Goal: Task Accomplishment & Management: Manage account settings

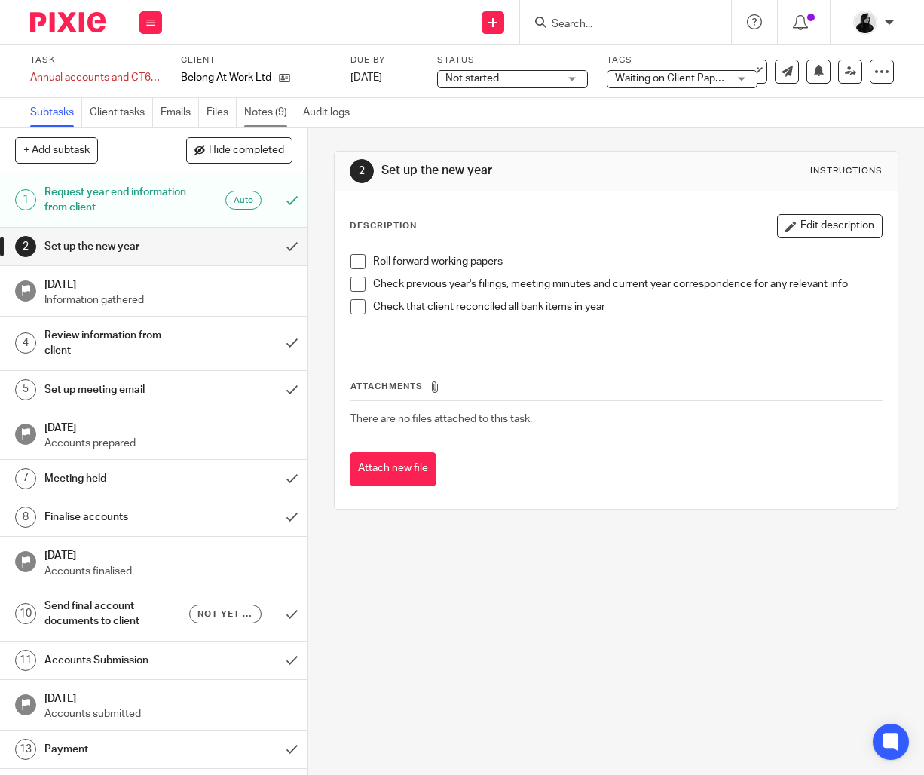
click at [275, 112] on link "Notes (9)" at bounding box center [269, 112] width 51 height 29
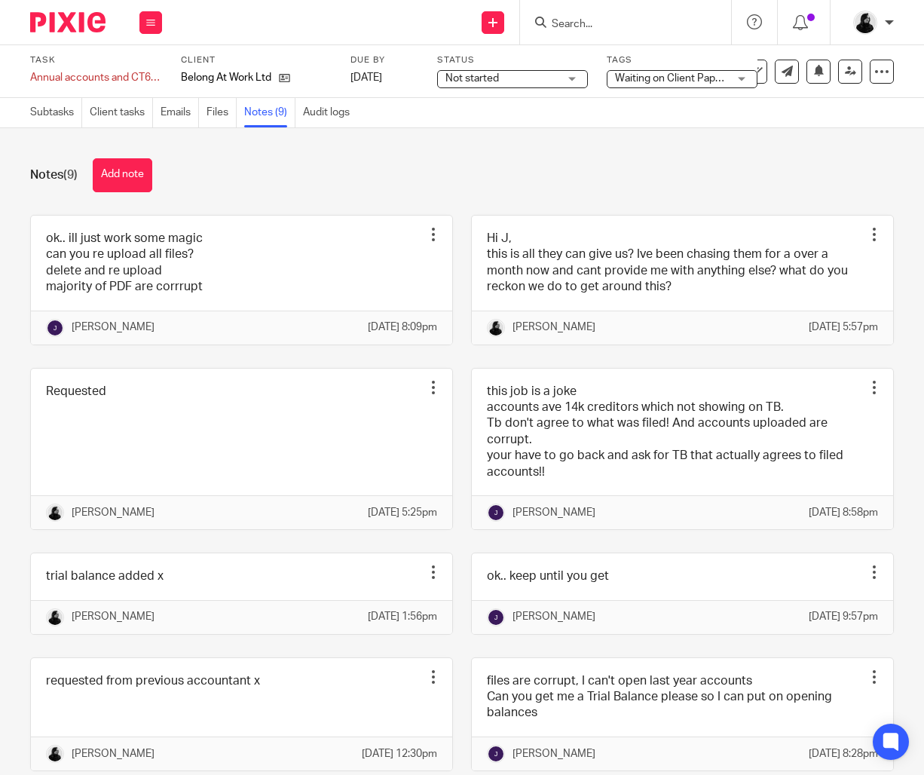
click at [138, 176] on button "Add note" at bounding box center [123, 175] width 60 height 34
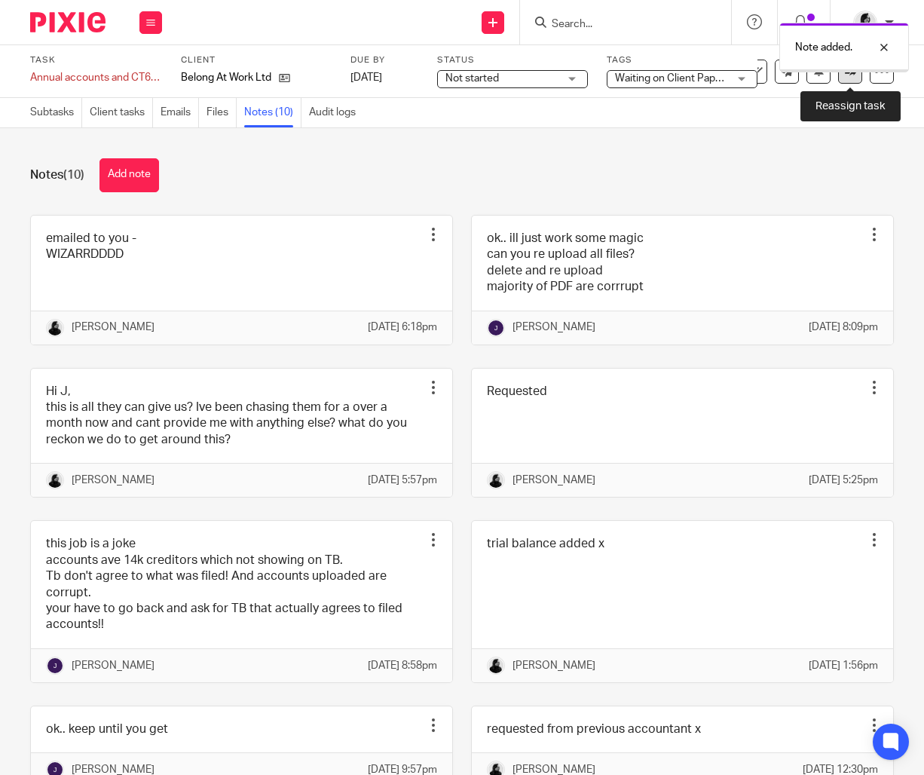
click at [853, 78] on link at bounding box center [850, 72] width 24 height 24
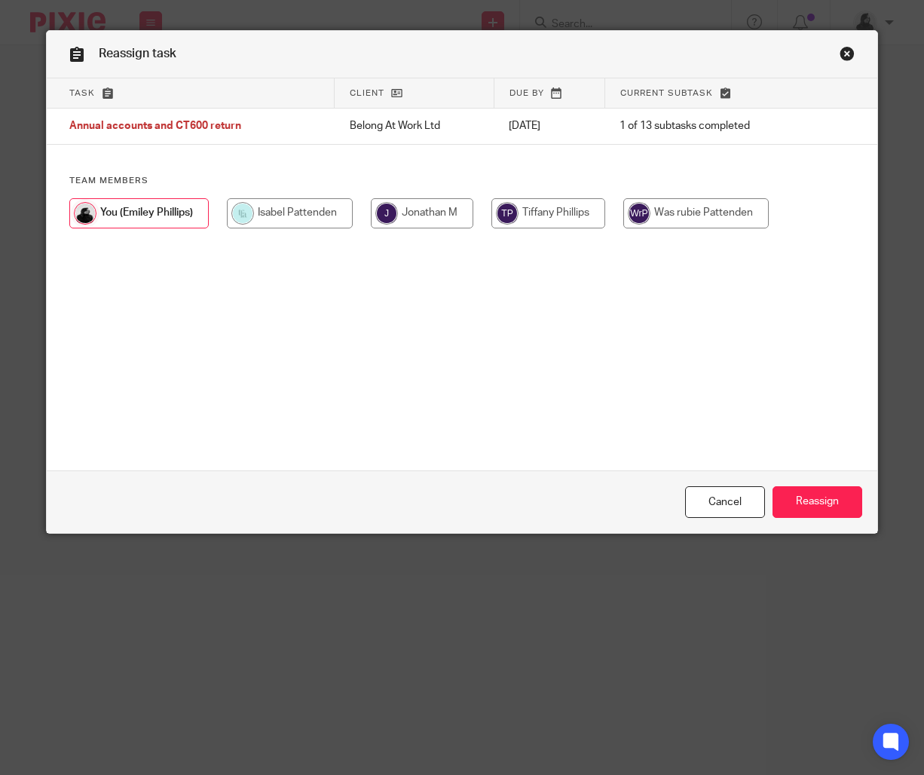
drag, startPoint x: 455, startPoint y: 213, endPoint x: 566, endPoint y: 308, distance: 145.5
click at [455, 213] on input "radio" at bounding box center [422, 213] width 103 height 30
radio input "true"
drag, startPoint x: 854, startPoint y: 494, endPoint x: 842, endPoint y: 628, distance: 134.7
click at [854, 494] on input "Reassign" at bounding box center [818, 502] width 90 height 32
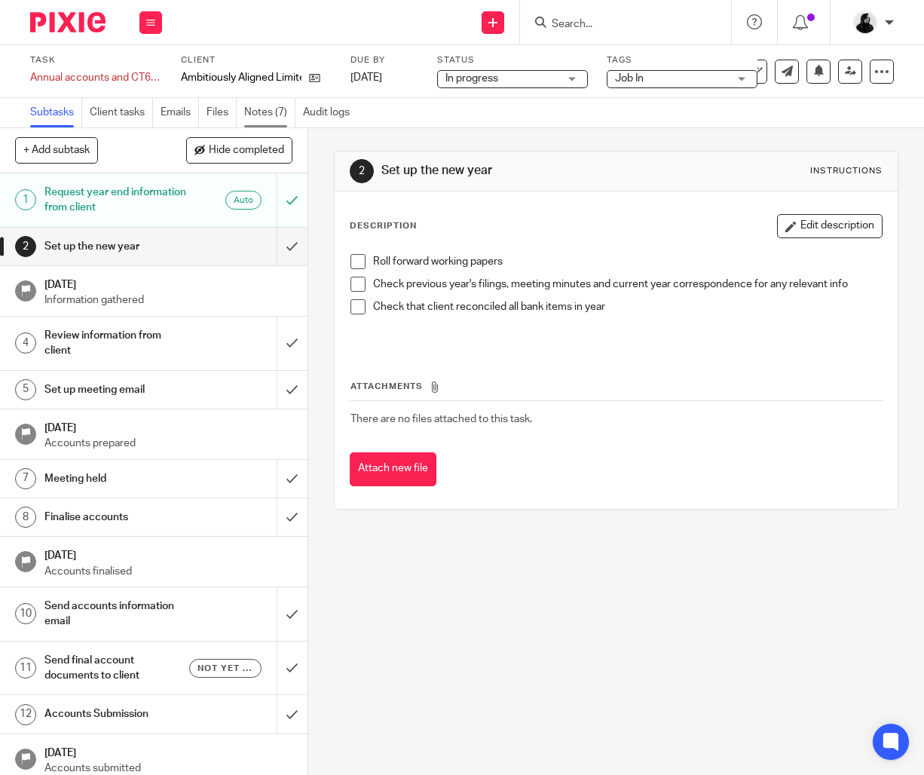
click at [265, 111] on link "Notes (7)" at bounding box center [269, 112] width 51 height 29
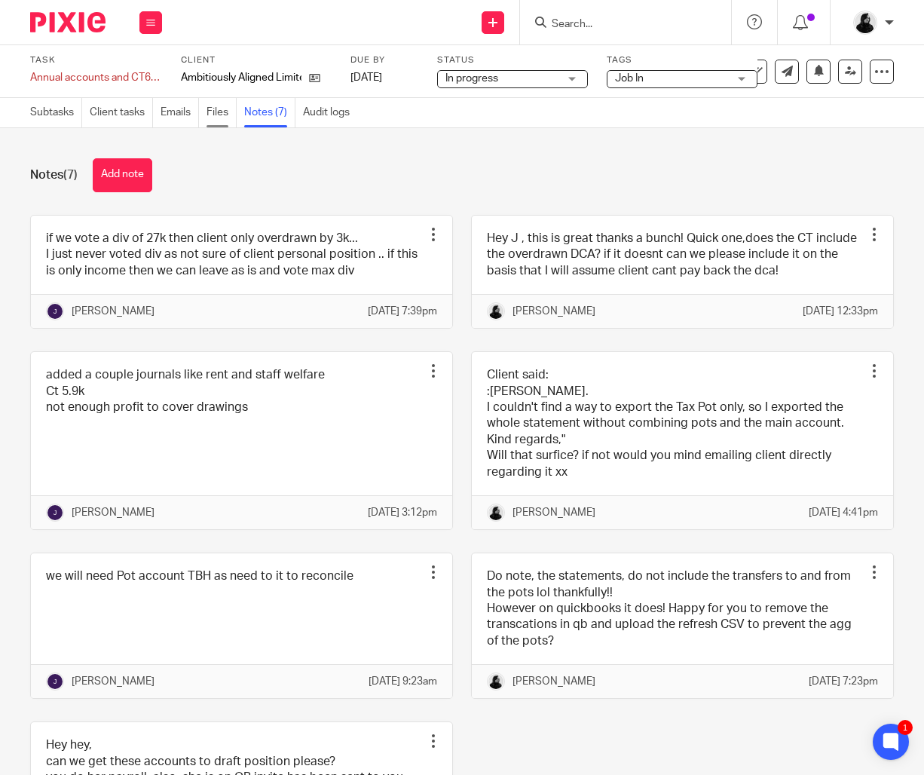
click at [224, 121] on link "Files" at bounding box center [222, 112] width 30 height 29
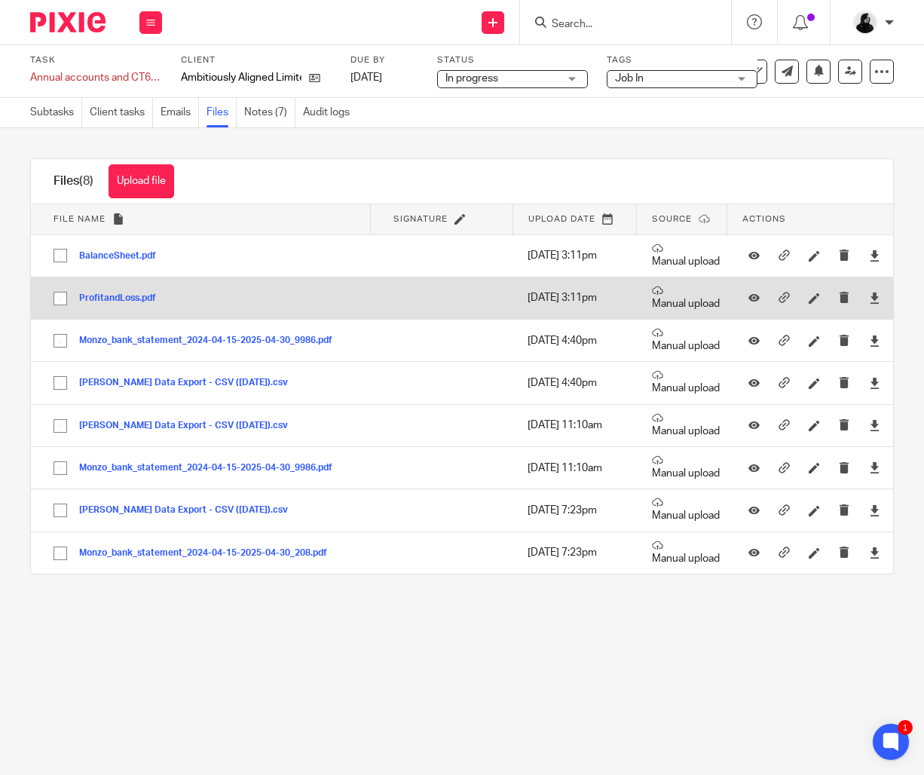
click at [133, 298] on button "ProfitandLoss.pdf" at bounding box center [123, 298] width 88 height 11
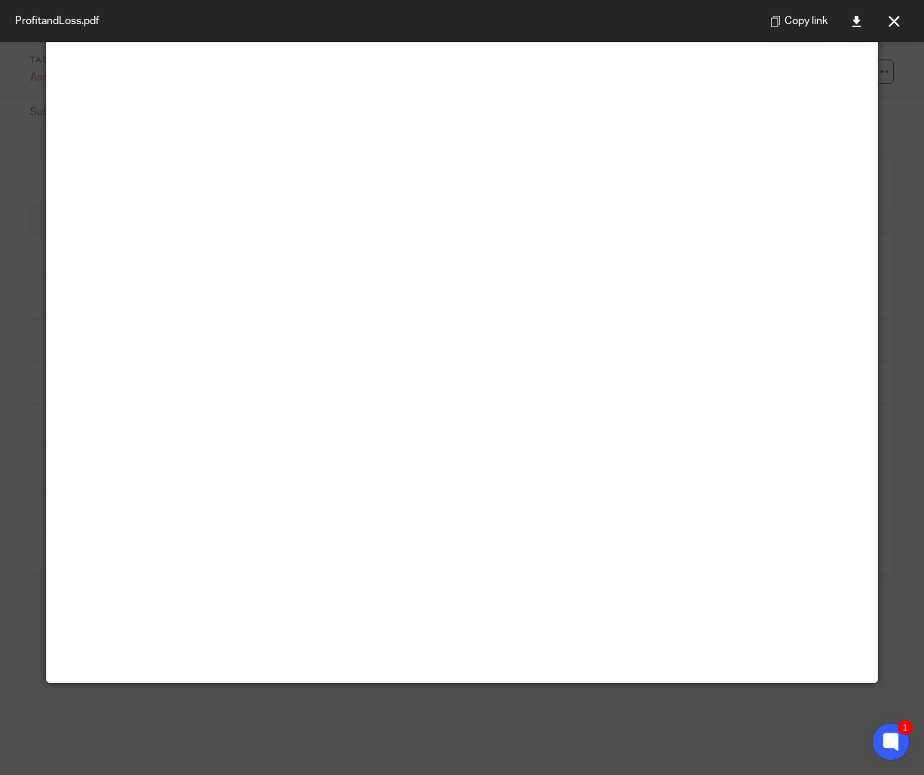
scroll to position [77, 0]
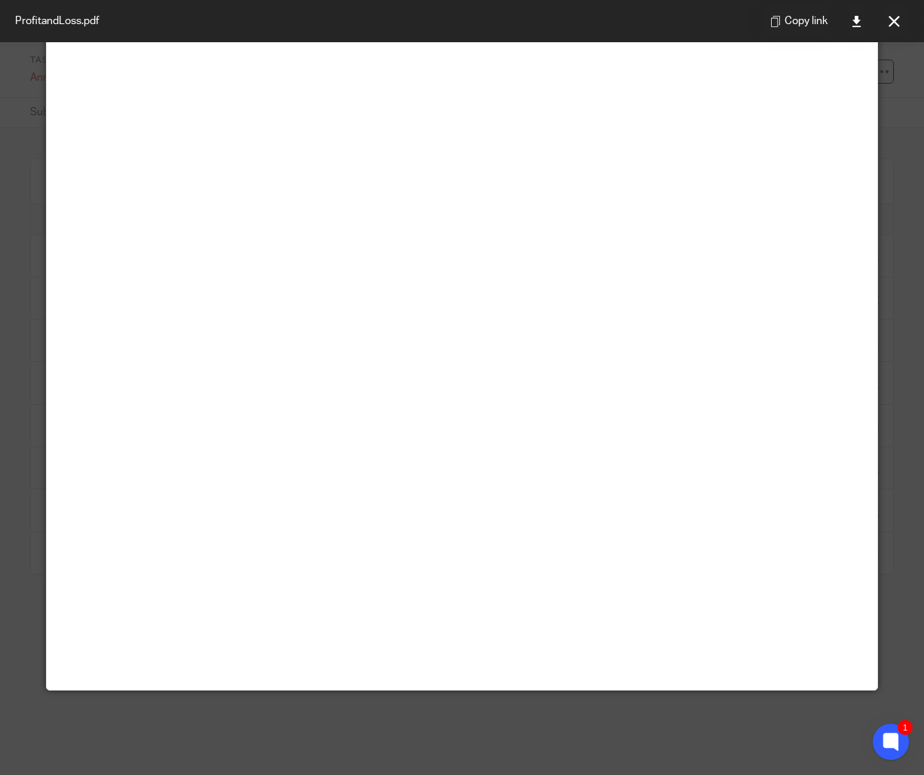
click at [886, 26] on button at bounding box center [894, 21] width 30 height 30
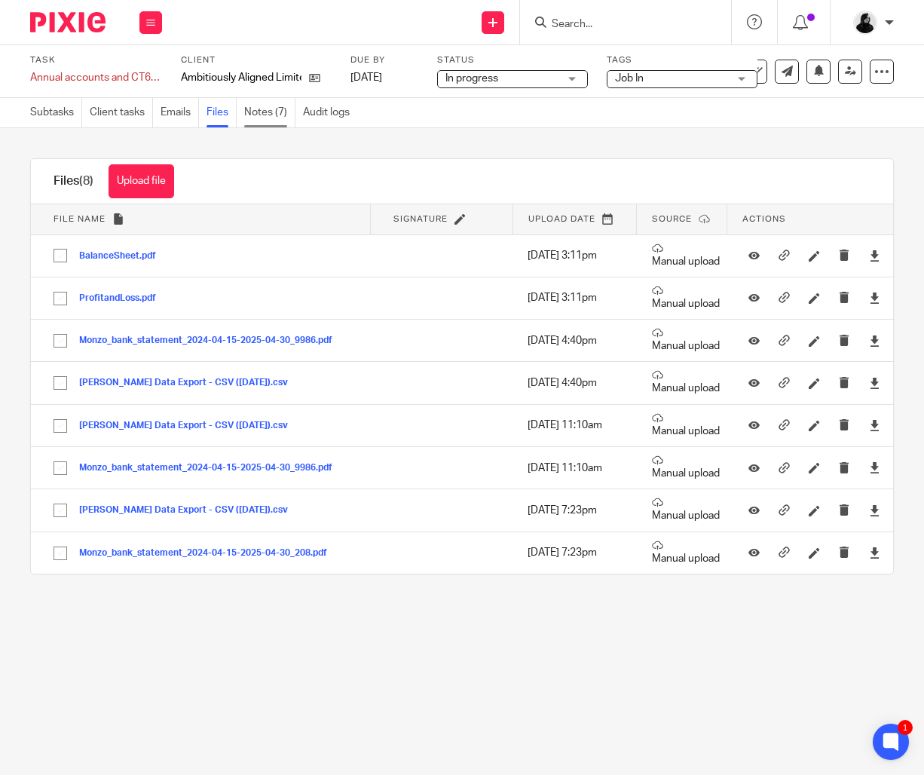
click at [259, 113] on link "Notes (7)" at bounding box center [269, 112] width 51 height 29
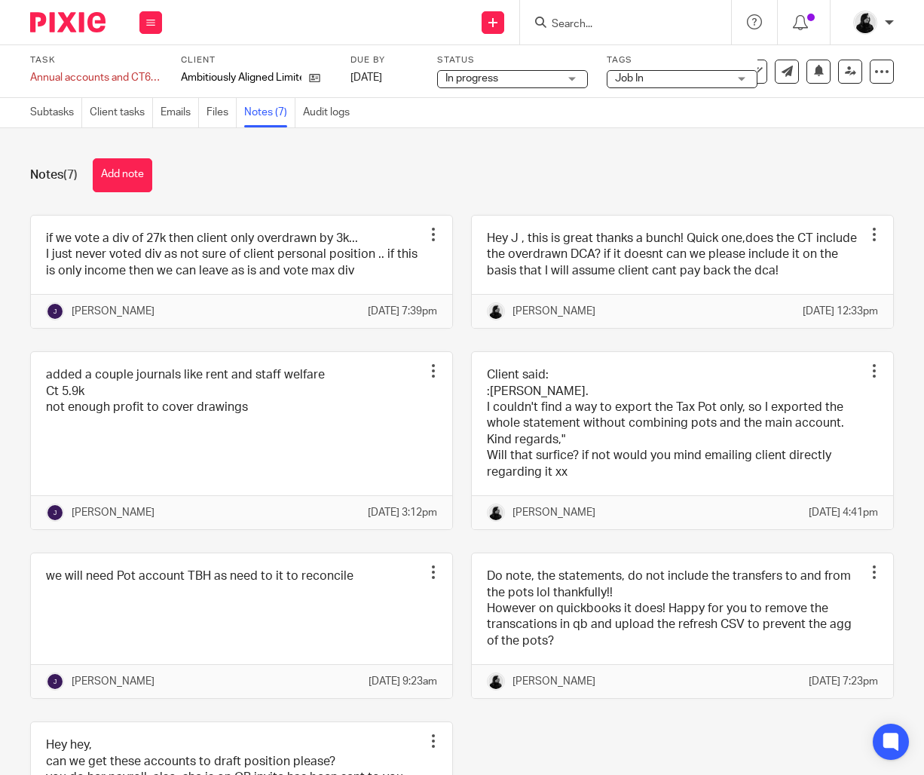
click at [138, 179] on button "Add note" at bounding box center [123, 175] width 60 height 34
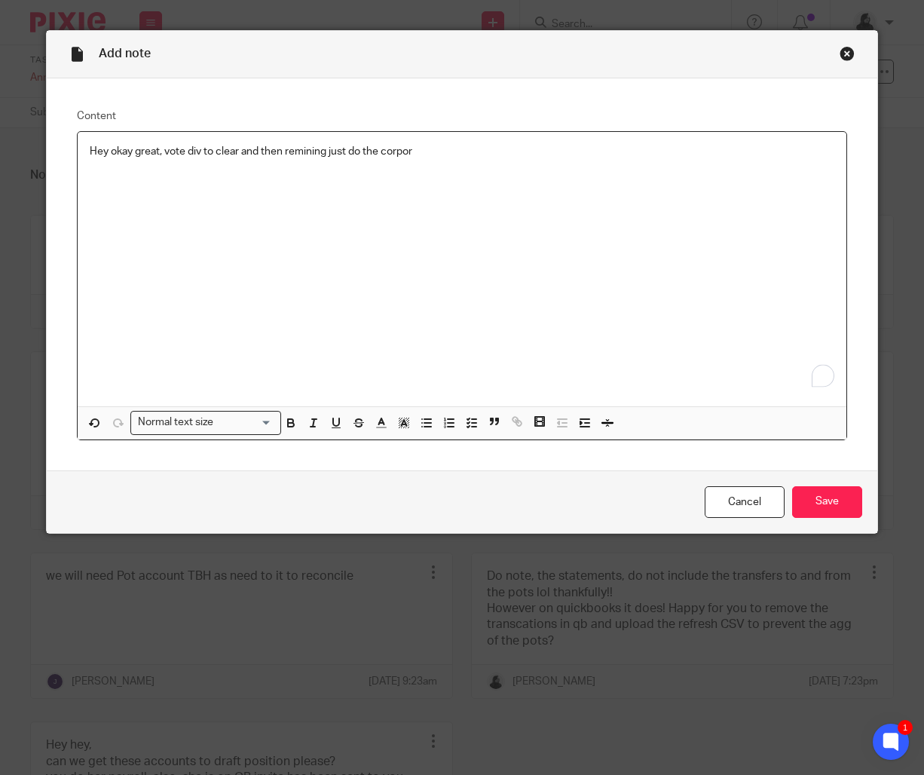
drag, startPoint x: 345, startPoint y: 179, endPoint x: 352, endPoint y: 180, distance: 7.6
click at [351, 178] on div "Hey okay great, vote div to clear and then remining just do the corpor" at bounding box center [462, 269] width 768 height 274
drag, startPoint x: 425, startPoint y: 153, endPoint x: 341, endPoint y: 154, distance: 84.4
click at [341, 154] on p "Hey okay great, vote div to clear and then remining just do the corpor" at bounding box center [462, 151] width 744 height 15
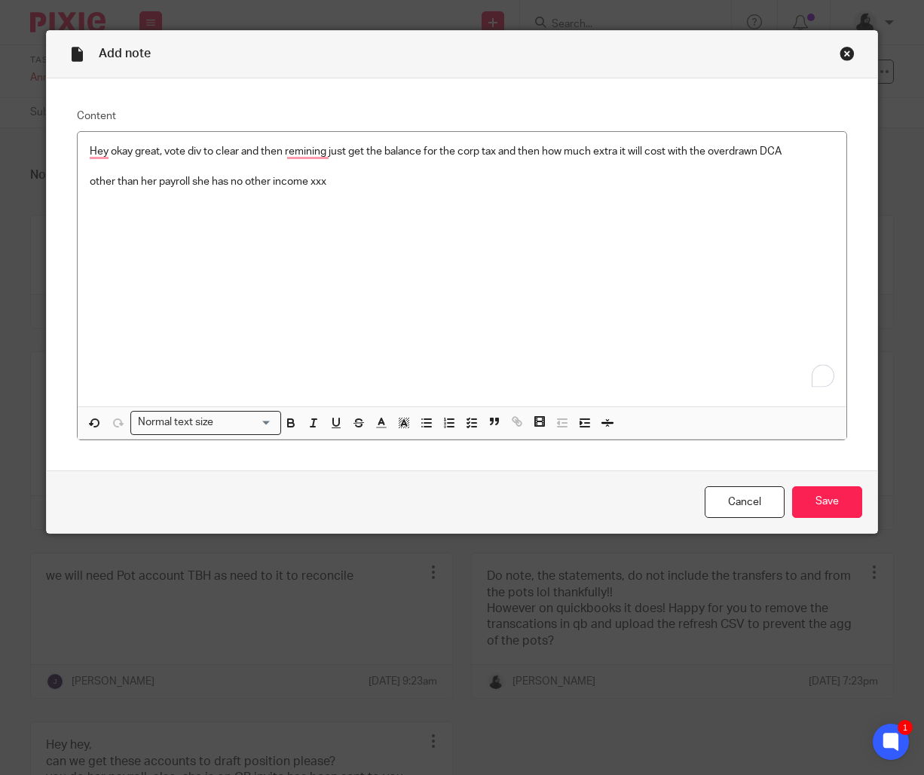
click at [824, 519] on div "Cancel Save" at bounding box center [462, 501] width 830 height 63
click at [836, 499] on input "Save" at bounding box center [827, 502] width 70 height 32
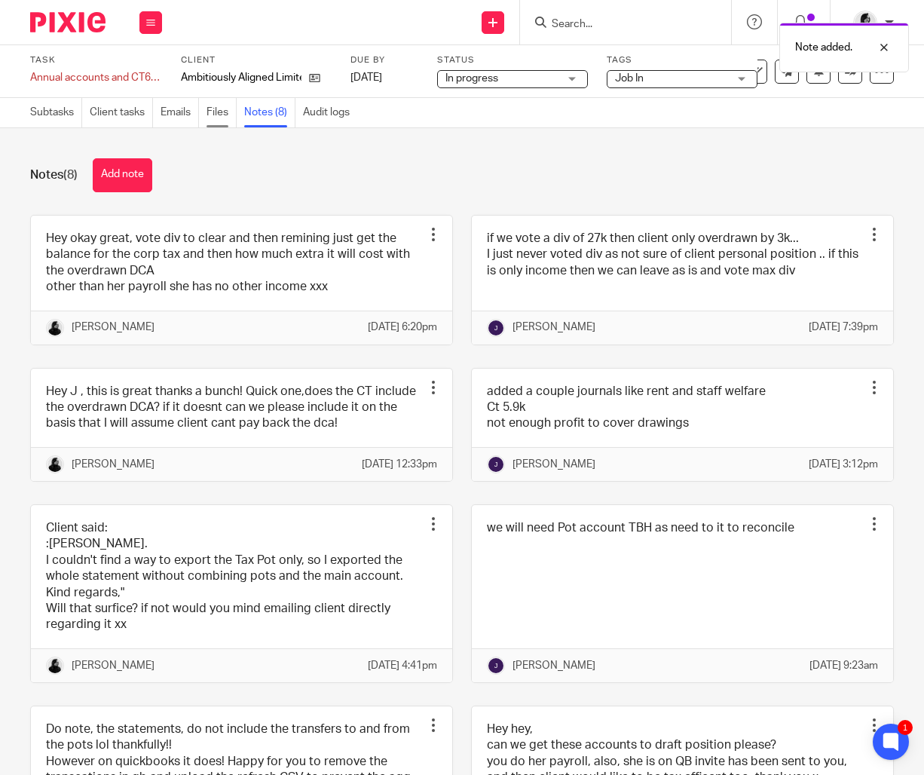
click at [223, 115] on link "Files" at bounding box center [222, 112] width 30 height 29
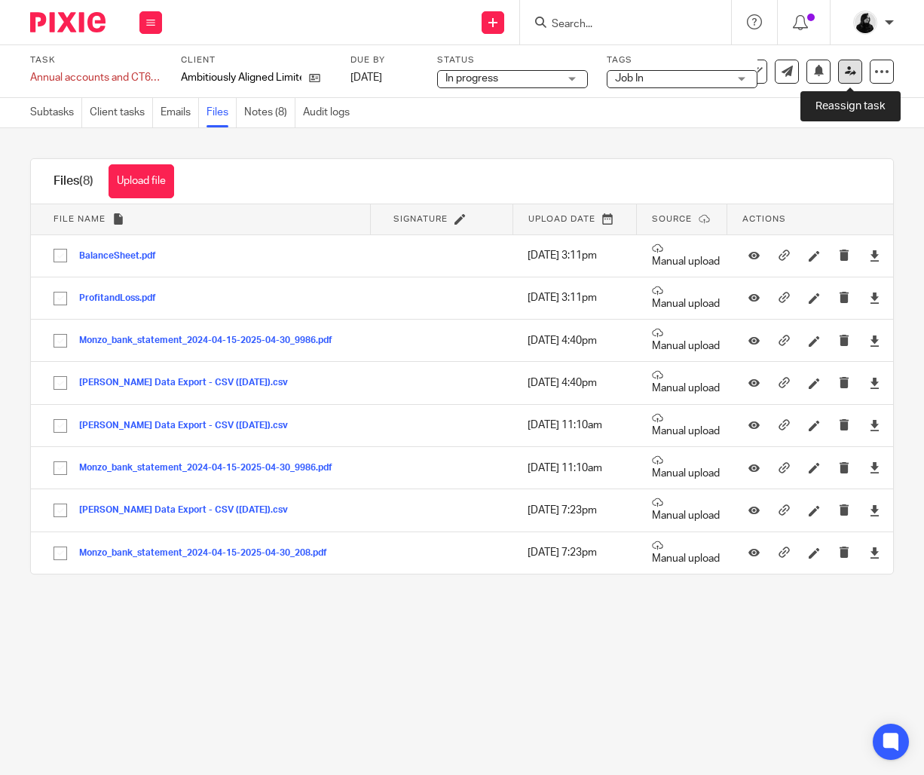
click at [860, 75] on link at bounding box center [850, 72] width 24 height 24
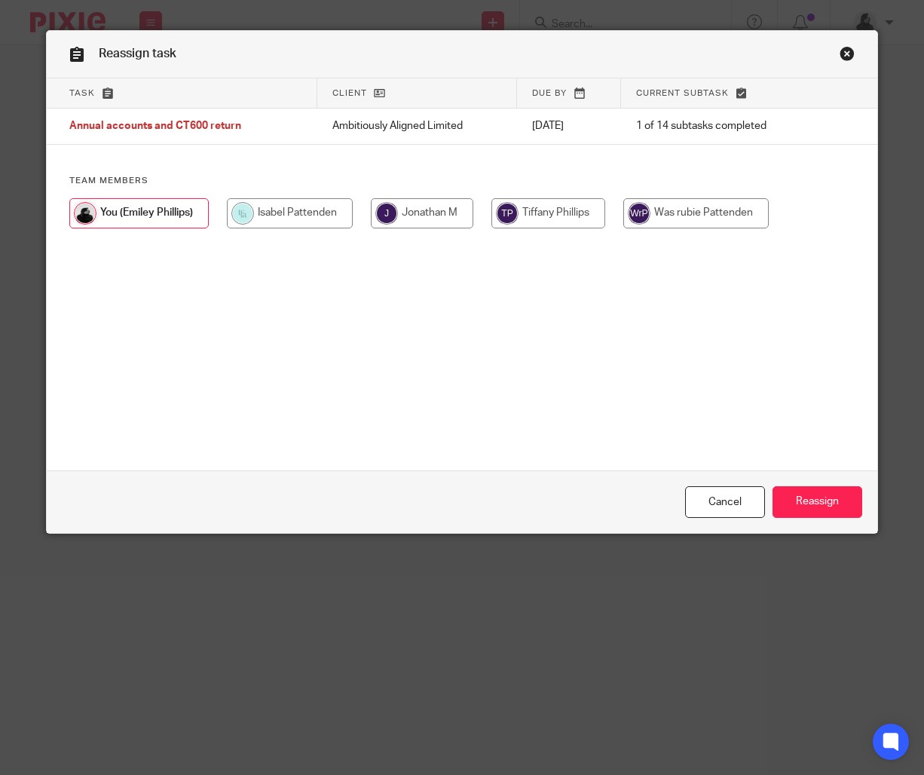
click at [458, 211] on input "radio" at bounding box center [422, 213] width 103 height 30
radio input "true"
click at [818, 492] on input "Reassign" at bounding box center [818, 502] width 90 height 32
